Goal: Obtain resource: Download file/media

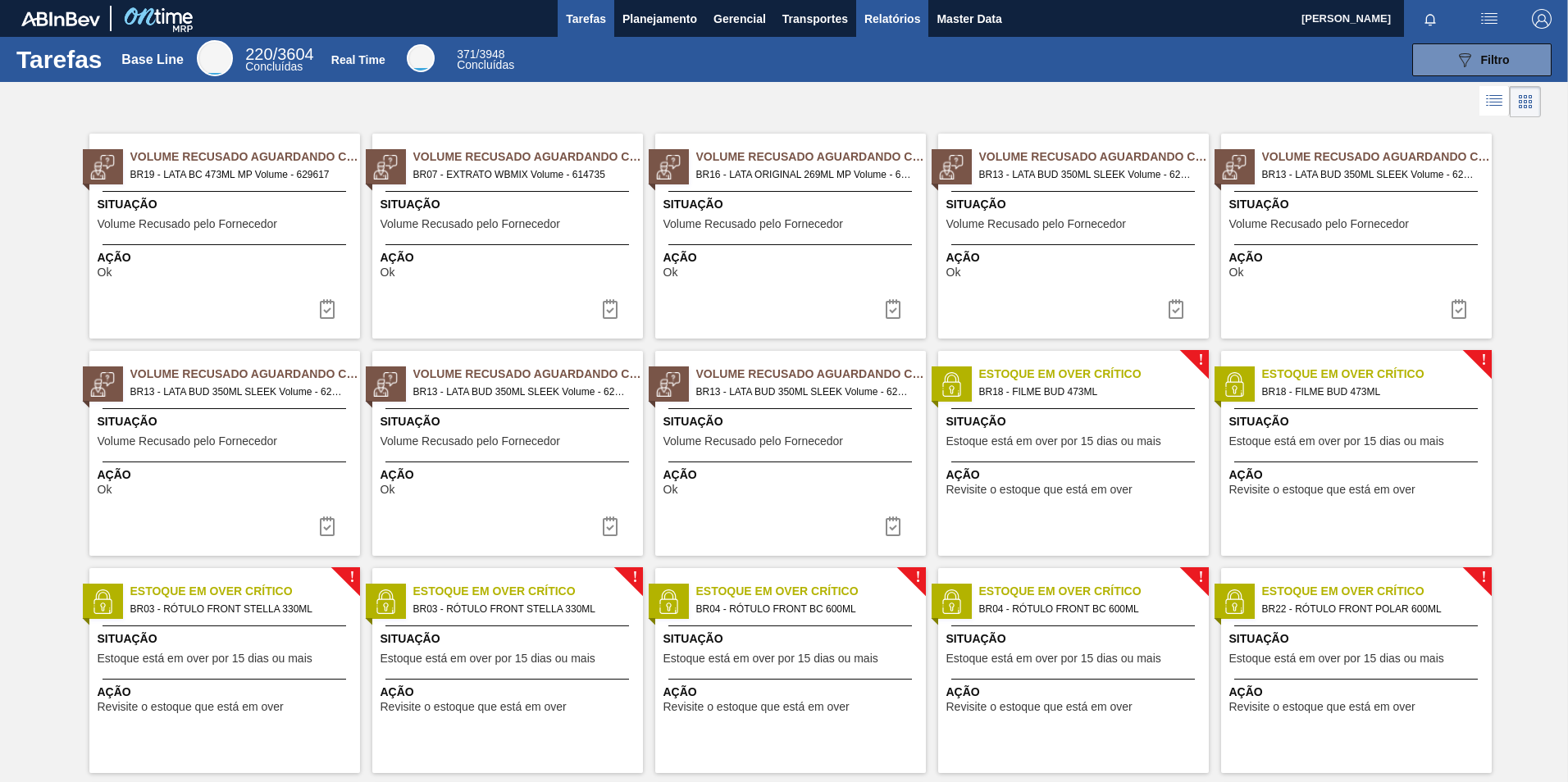
click at [883, 34] on button "Relatórios" at bounding box center [892, 19] width 73 height 37
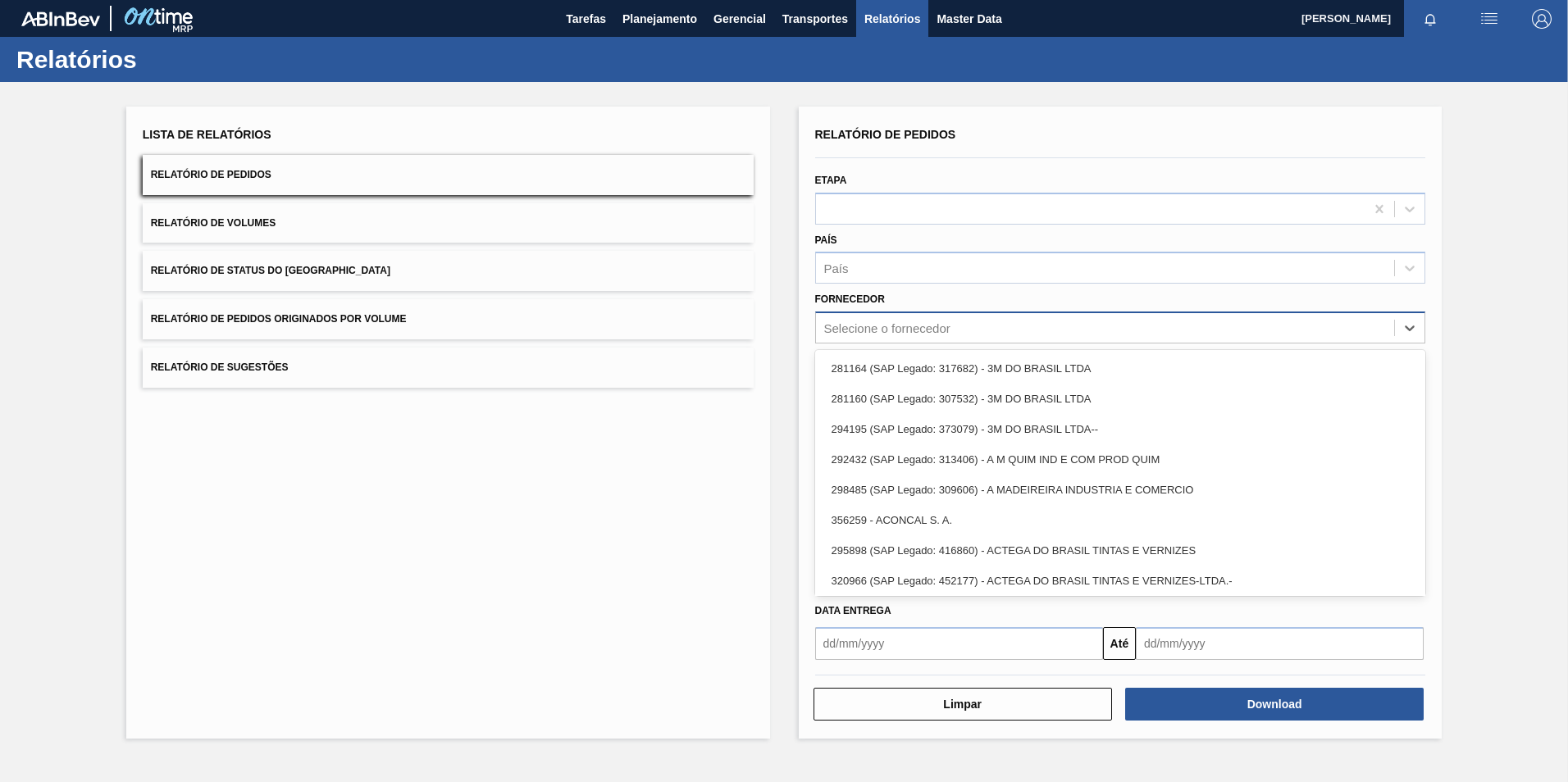
click at [860, 332] on div "Selecione o fornecedor" at bounding box center [887, 328] width 127 height 14
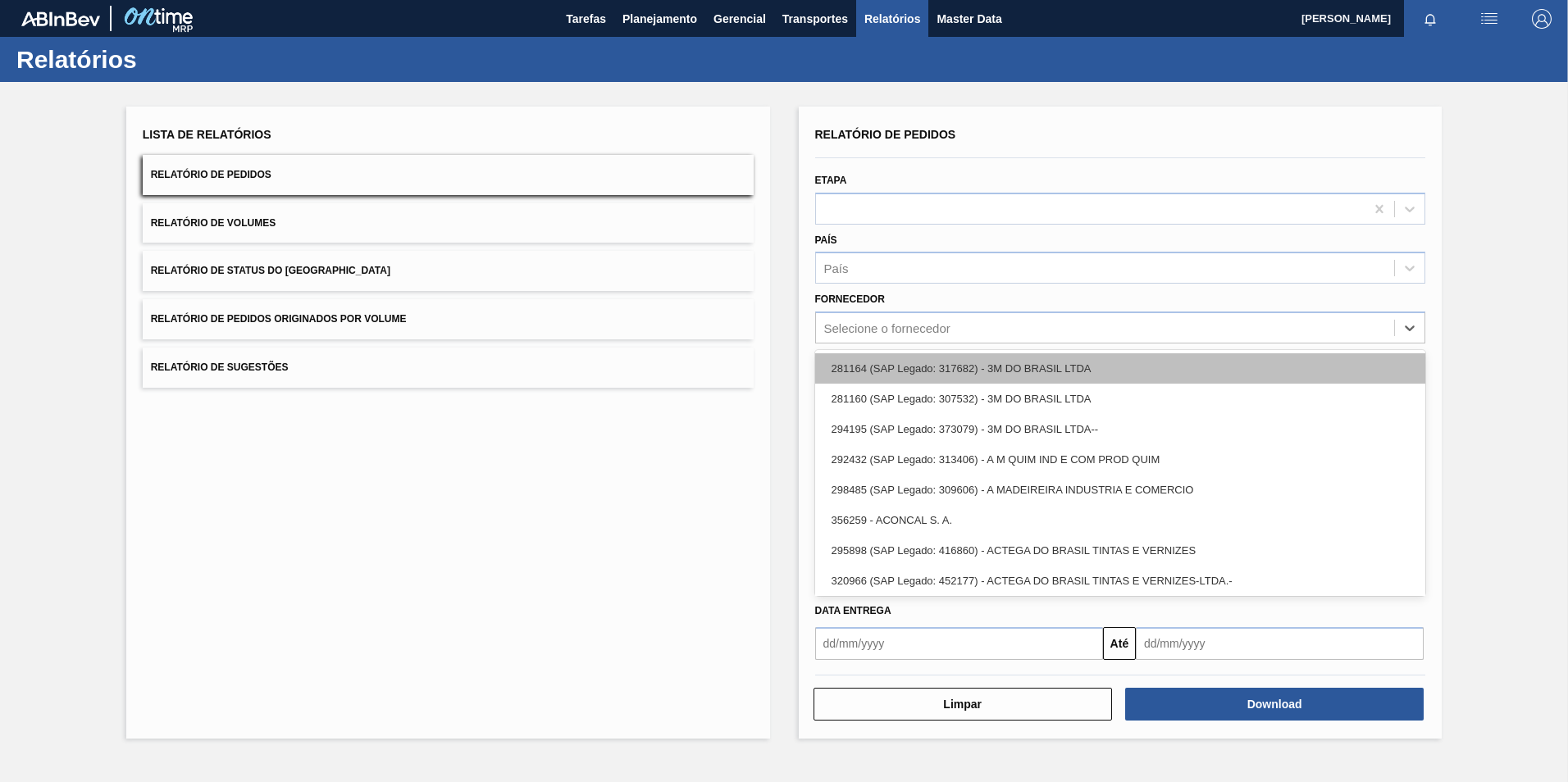
paste input "294231"
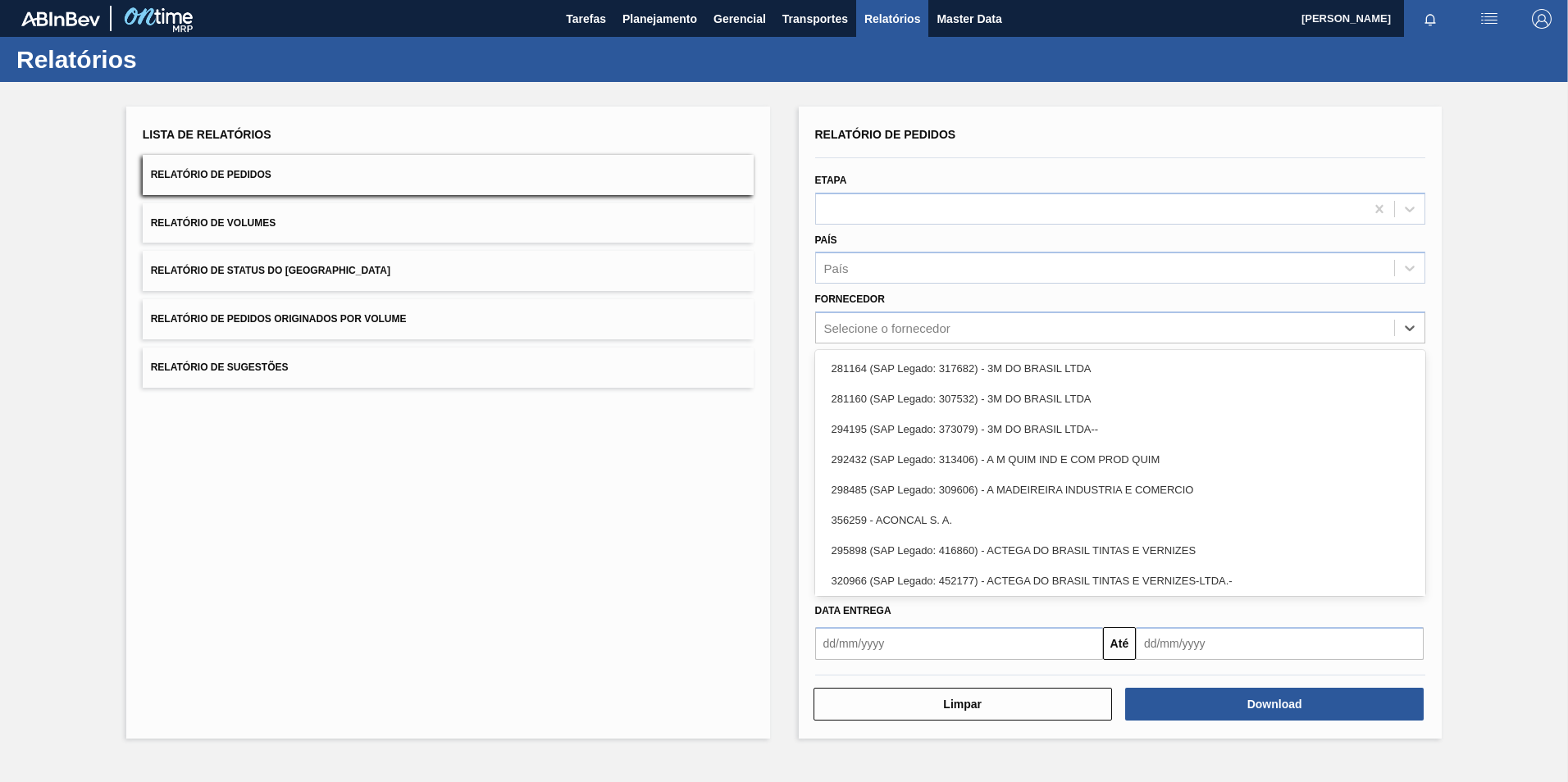
type input "294231"
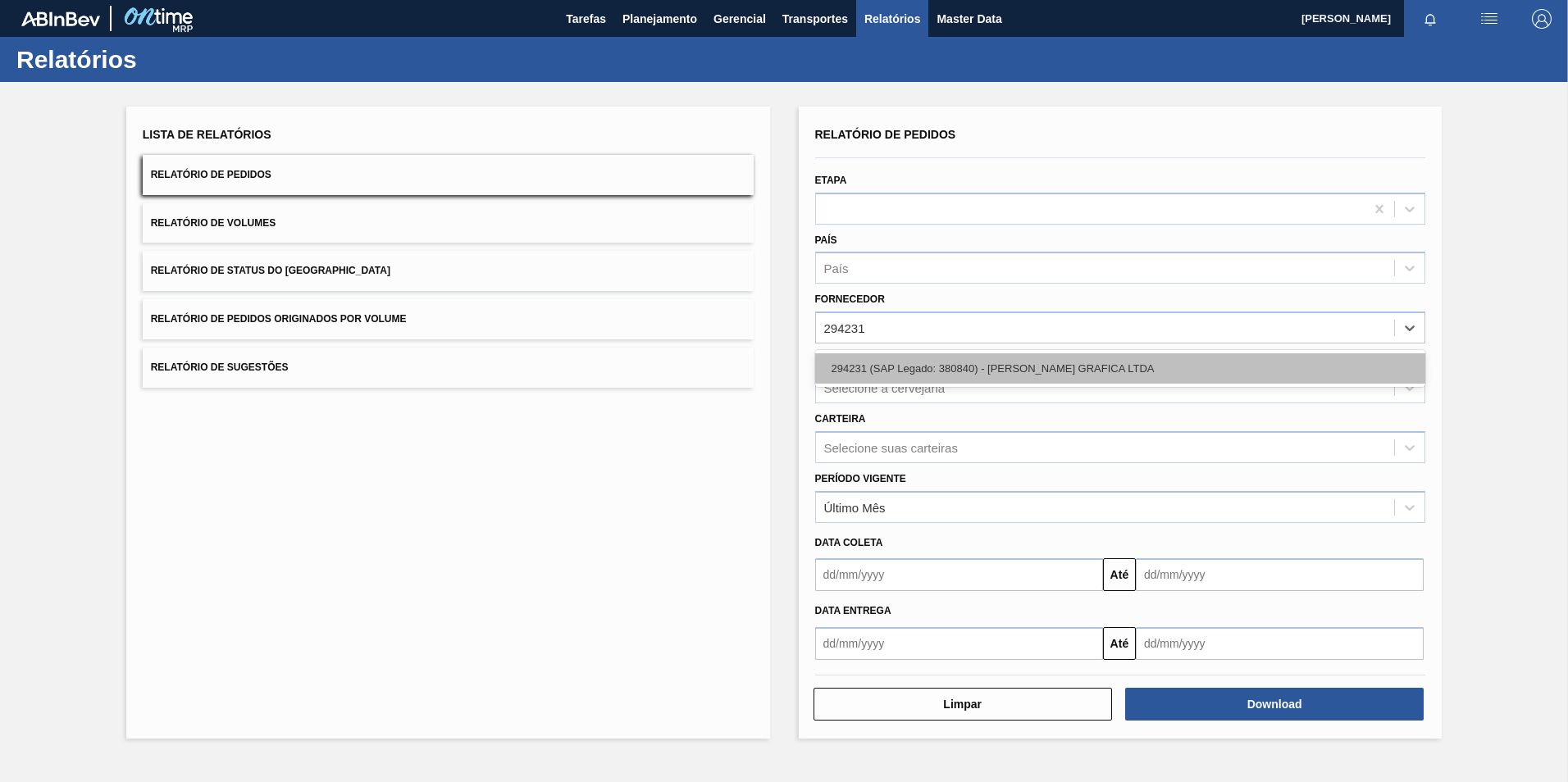
click at [903, 367] on div "294231 (SAP Legado: 380840) - [PERSON_NAME] GRAFICA LTDA" at bounding box center [1120, 368] width 611 height 30
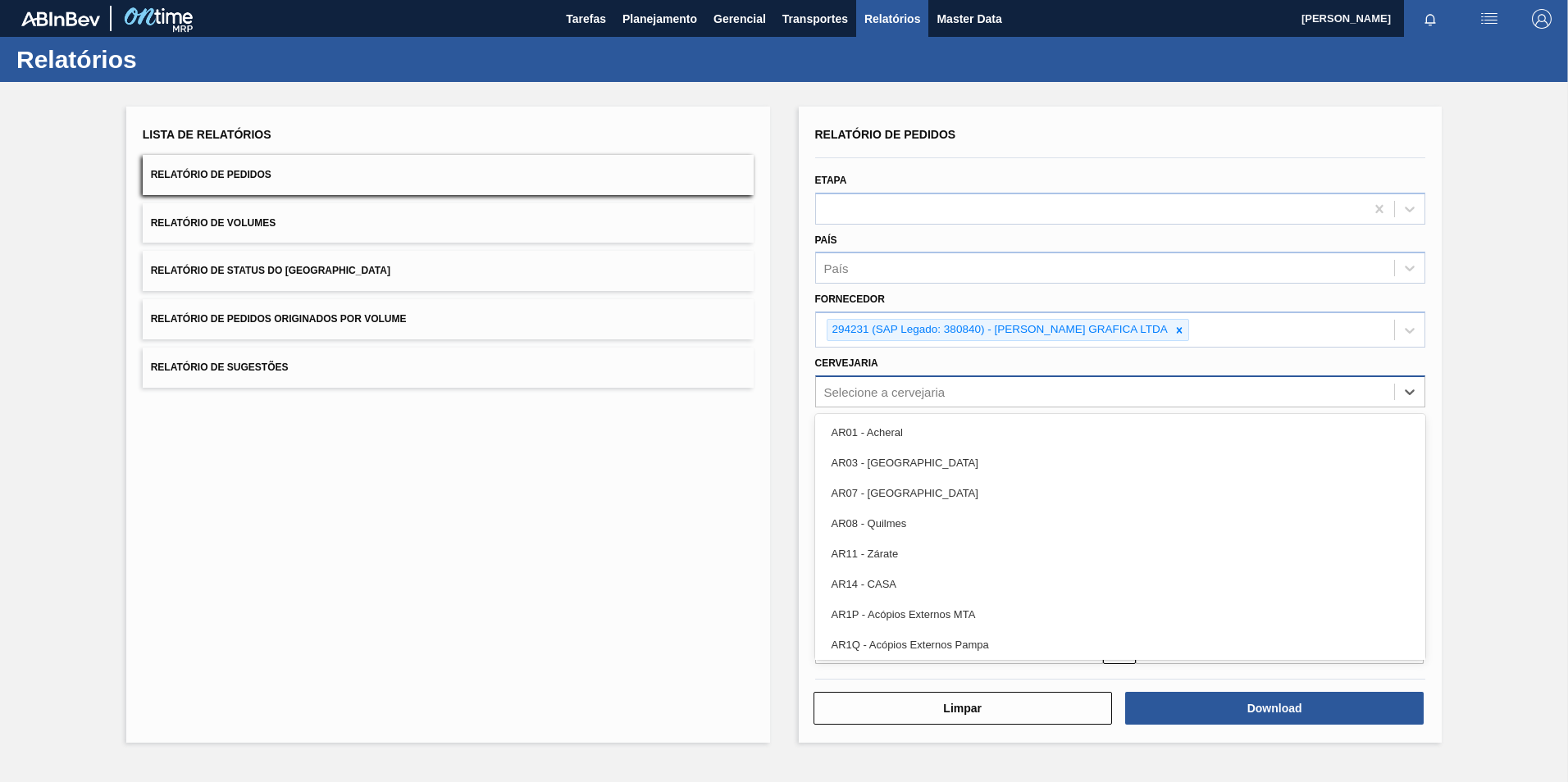
click at [894, 388] on div "Selecione a cervejaria" at bounding box center [884, 392] width 121 height 14
click at [912, 386] on div "Selecione a cervejaria" at bounding box center [884, 392] width 121 height 14
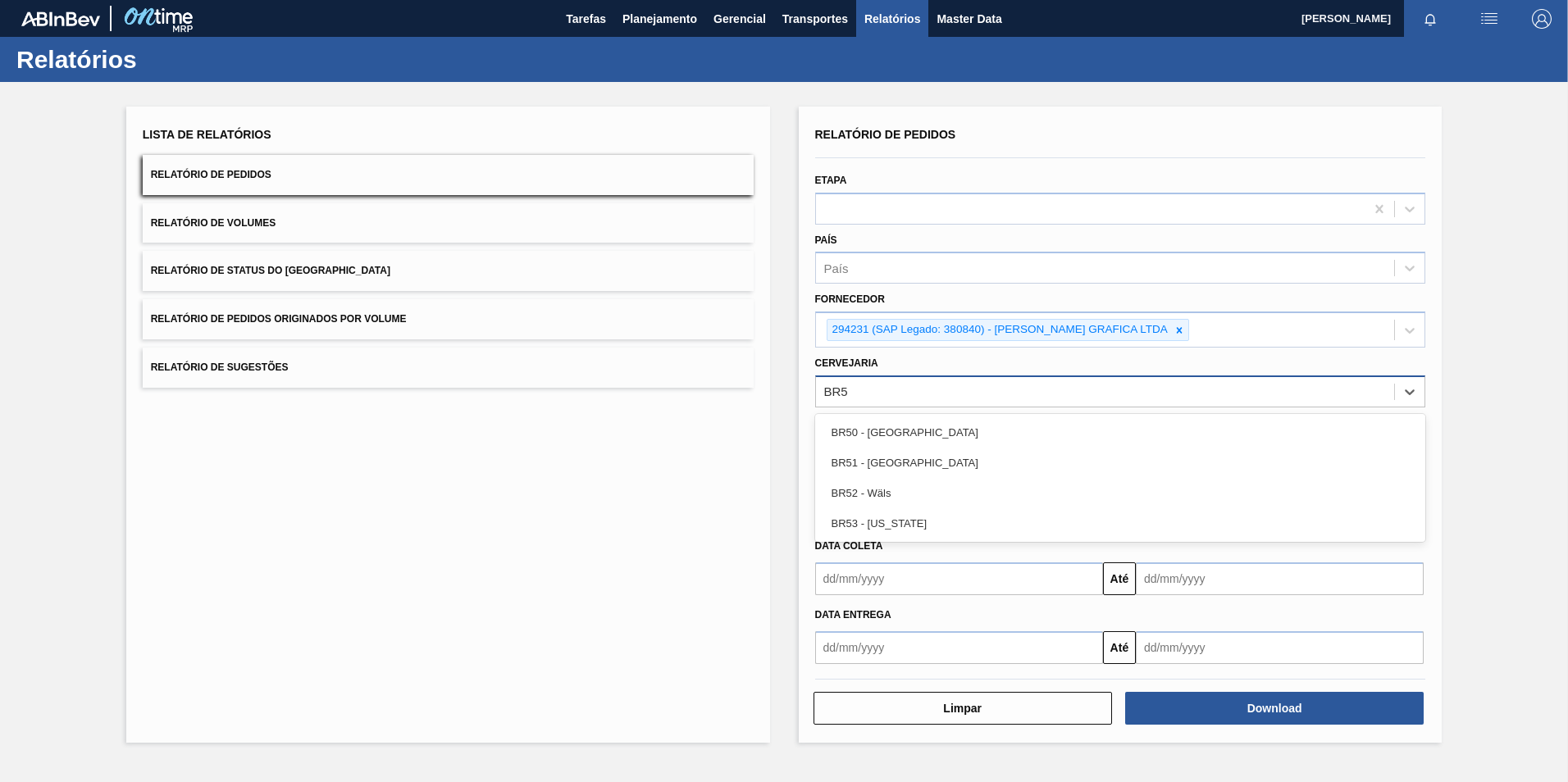
type input "BR53"
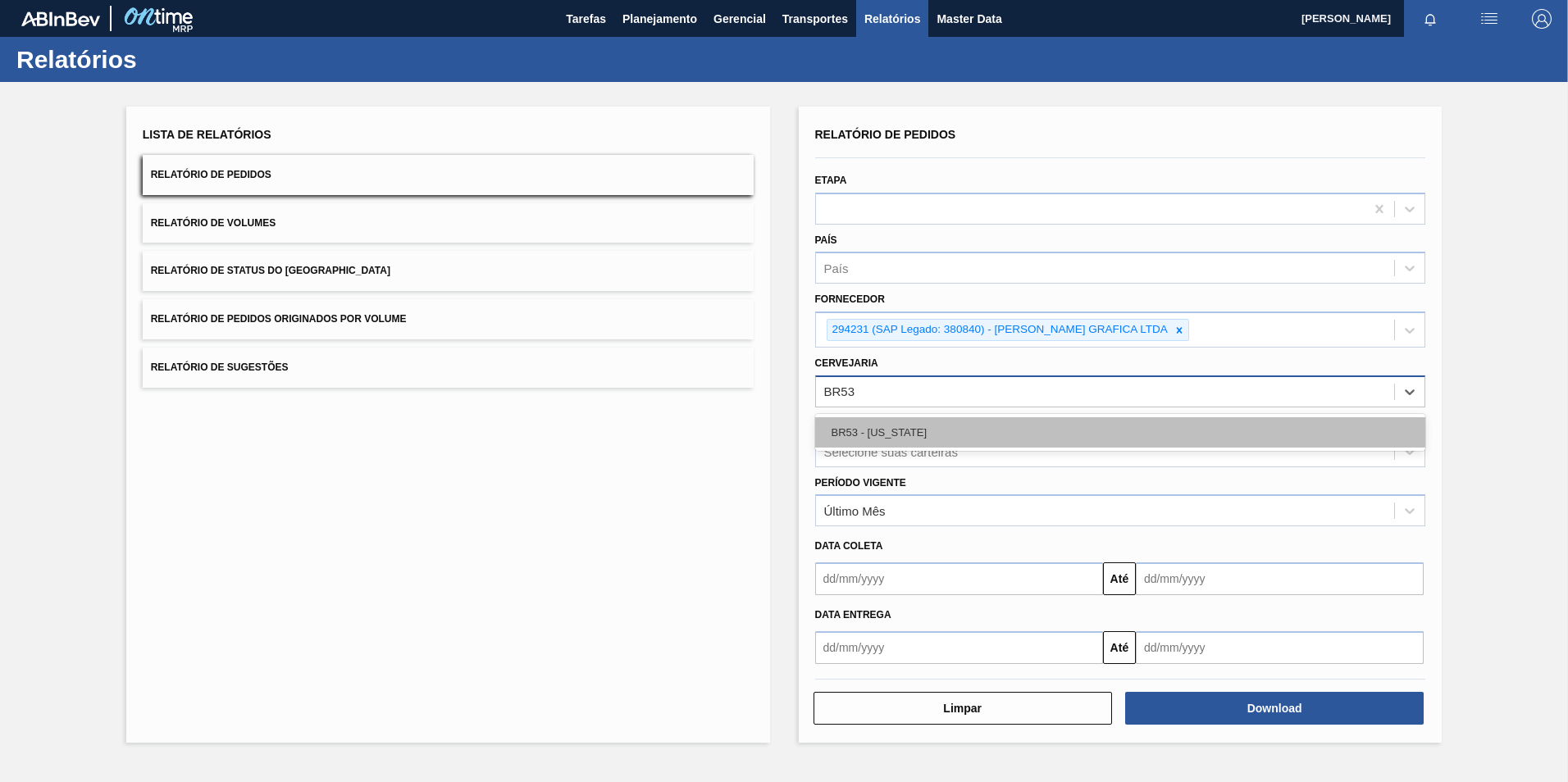
click at [906, 430] on div "BR53 - [US_STATE]" at bounding box center [1120, 433] width 611 height 30
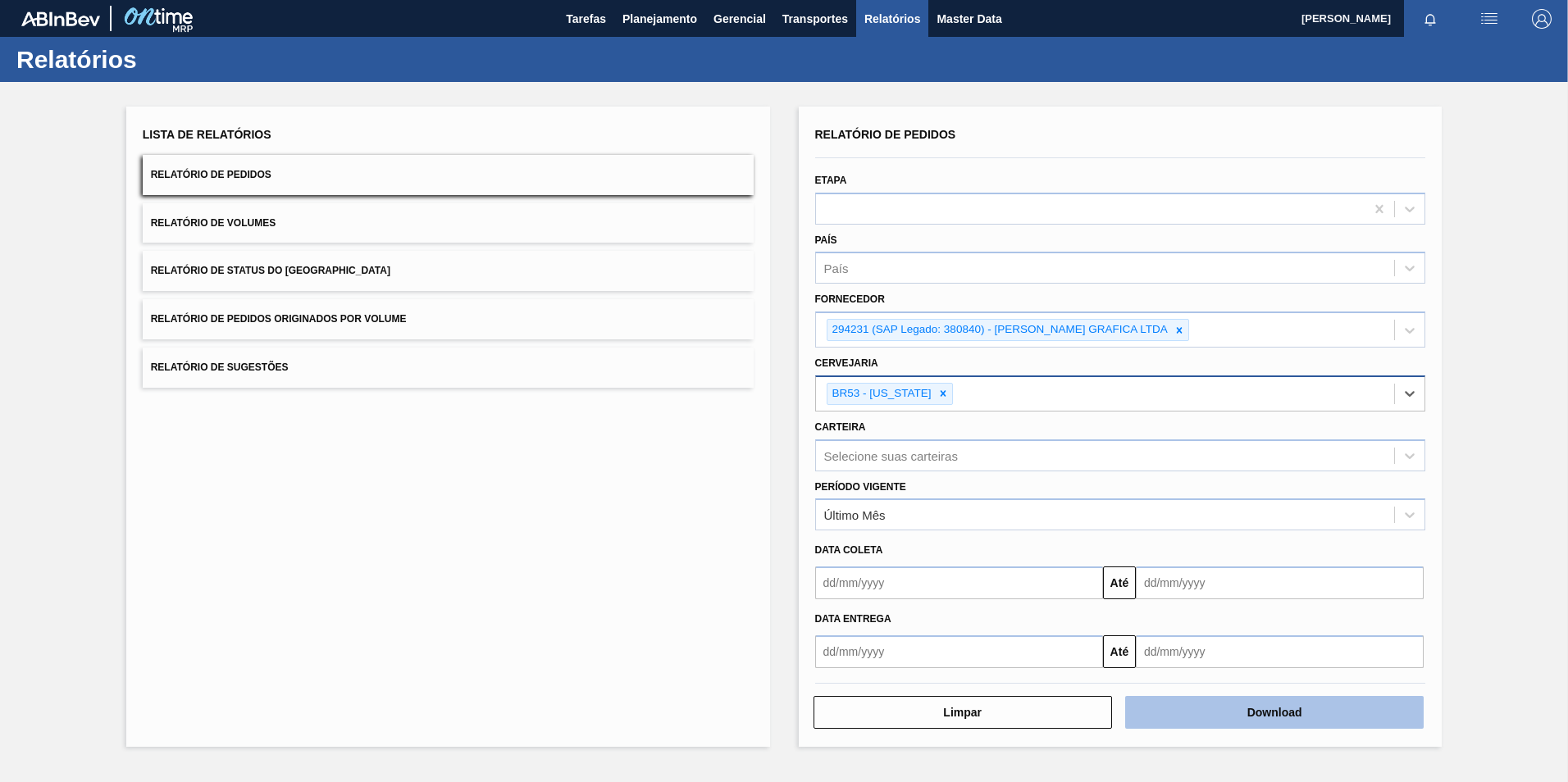
click at [1224, 715] on button "Download" at bounding box center [1273, 712] width 298 height 33
